Goal: Information Seeking & Learning: Check status

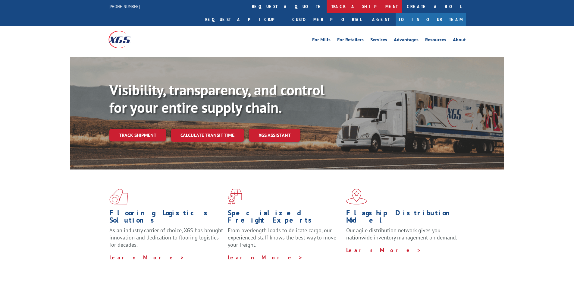
click at [327, 6] on link "track a shipment" at bounding box center [365, 6] width 76 height 13
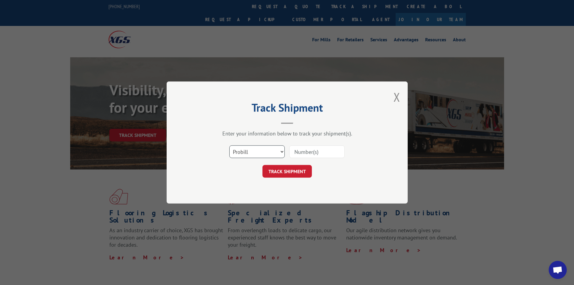
click at [248, 155] on select "Select category... Probill BOL PO" at bounding box center [256, 151] width 55 height 13
select select "po"
click at [229, 145] on select "Select category... Probill BOL PO" at bounding box center [256, 151] width 55 height 13
click at [306, 144] on div "Select category... Probill BOL PO" at bounding box center [287, 152] width 181 height 20
click at [307, 149] on input at bounding box center [316, 151] width 55 height 13
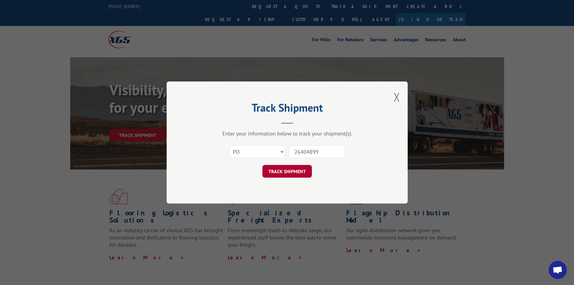
type input "26404899"
click at [303, 169] on button "TRACK SHIPMENT" at bounding box center [287, 171] width 49 height 13
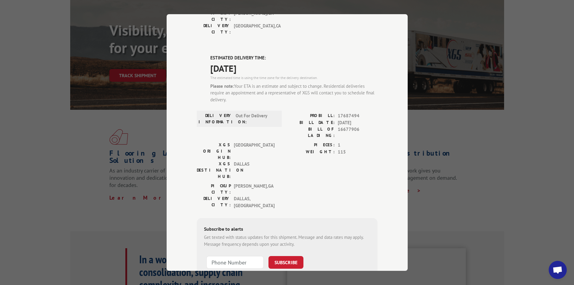
scroll to position [60, 0]
click at [455, 181] on div "Track Shipment DELIVERED DELIVERY INFORMATION: [DATE] 02:00 pm [PERSON_NAME]: 1…" at bounding box center [287, 142] width 574 height 285
click at [525, 46] on div "Track Shipment DELIVERED DELIVERY INFORMATION: [DATE] 02:00 pm [PERSON_NAME]: 1…" at bounding box center [287, 142] width 574 height 285
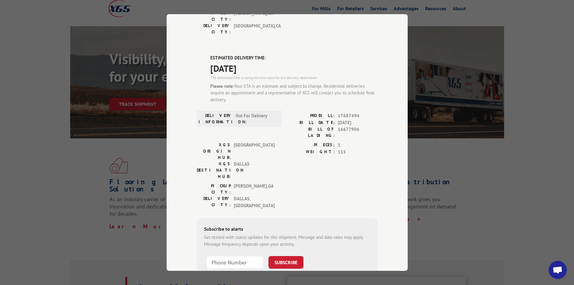
scroll to position [0, 0]
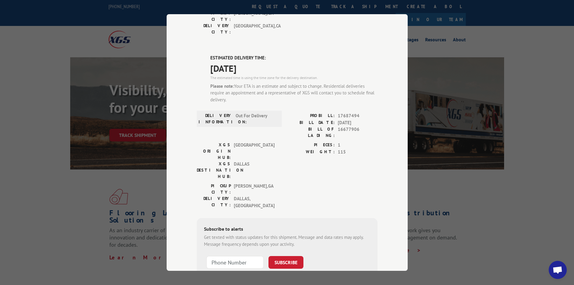
click at [530, 165] on div "Track Shipment DELIVERED DELIVERY INFORMATION: [DATE] 02:00 pm [PERSON_NAME]: 1…" at bounding box center [287, 142] width 574 height 285
click at [503, 234] on div "Track Shipment DELIVERED DELIVERY INFORMATION: [DATE] 02:00 pm [PERSON_NAME]: 1…" at bounding box center [287, 142] width 574 height 285
